Goal: Transaction & Acquisition: Purchase product/service

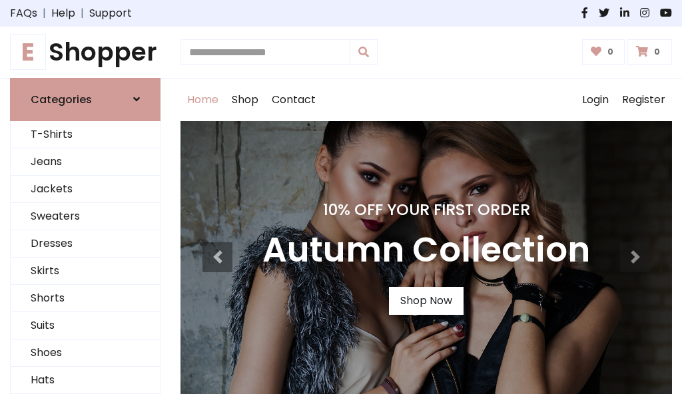
click at [341, 201] on h4 "10% Off Your First Order" at bounding box center [426, 210] width 328 height 19
click at [426, 300] on link "Shop Now" at bounding box center [426, 301] width 75 height 28
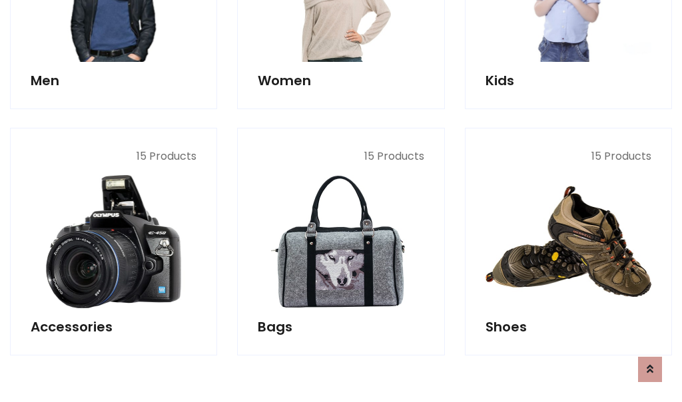
scroll to position [1328, 0]
